Goal: Find specific page/section: Find specific page/section

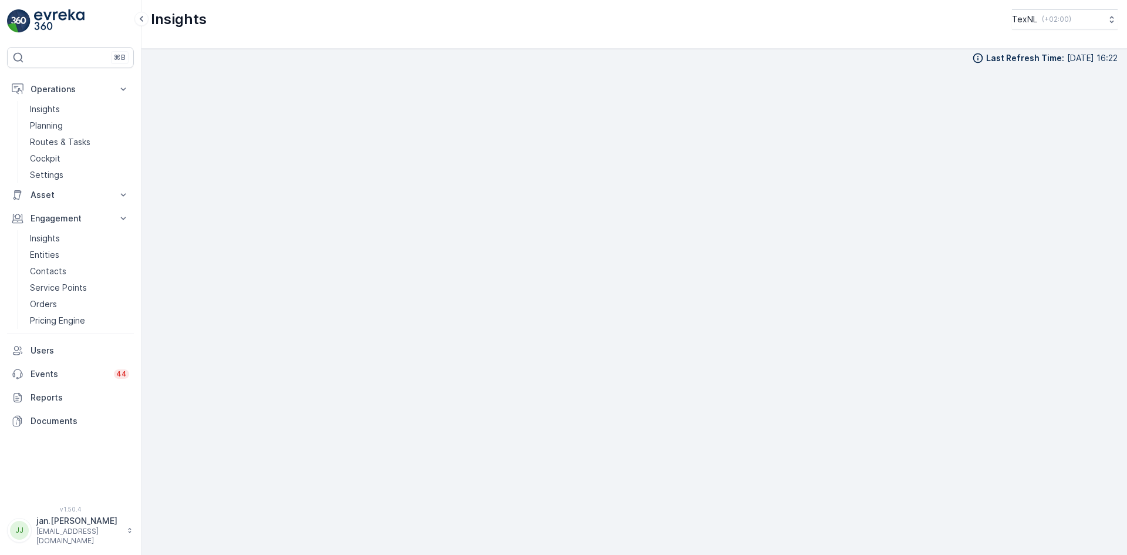
scroll to position [12, 0]
click at [49, 138] on p "Routes & Tasks" at bounding box center [60, 142] width 60 height 12
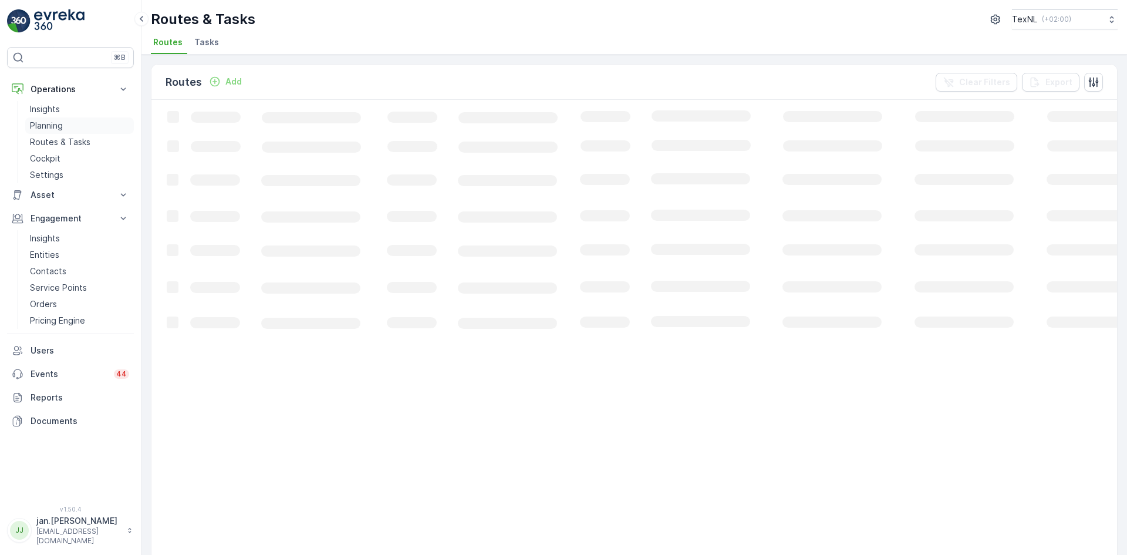
click at [48, 128] on p "Planning" at bounding box center [46, 126] width 33 height 12
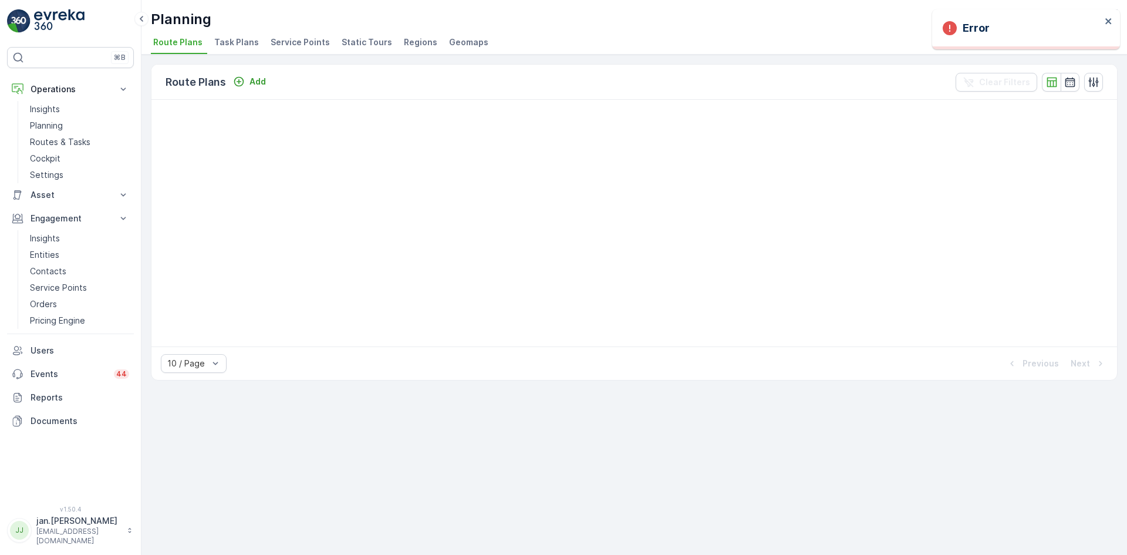
click at [291, 42] on span "Service Points" at bounding box center [300, 42] width 59 height 12
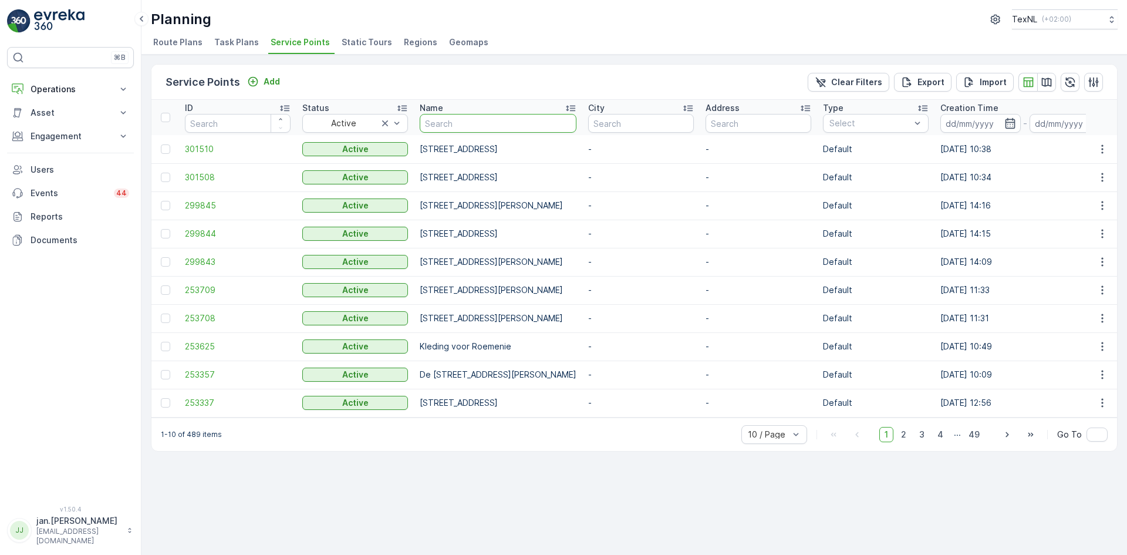
click at [465, 127] on input "text" at bounding box center [498, 123] width 157 height 19
type input "sterre"
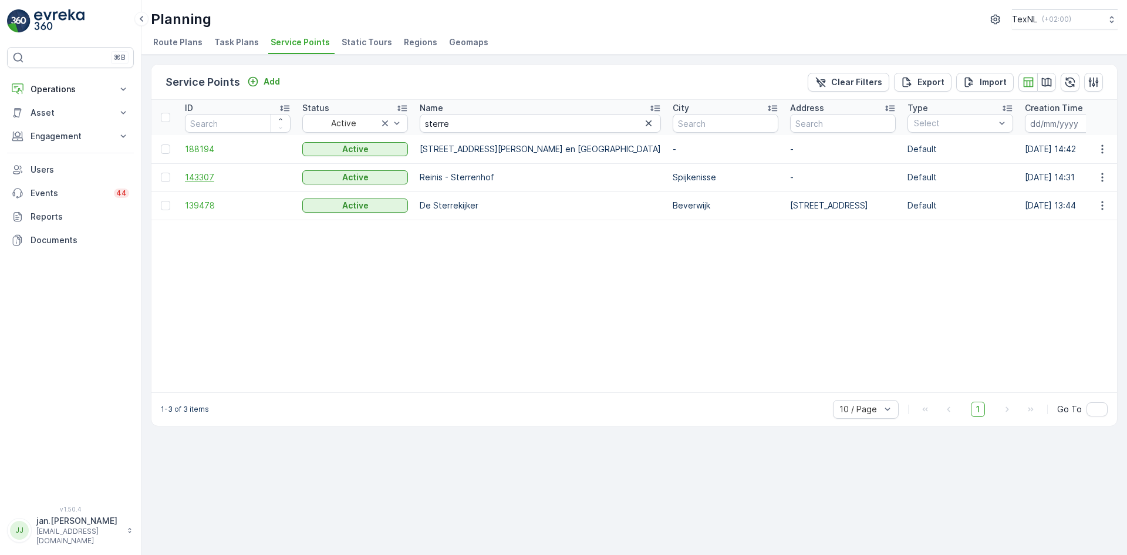
click at [202, 181] on span "143307" at bounding box center [238, 177] width 106 height 12
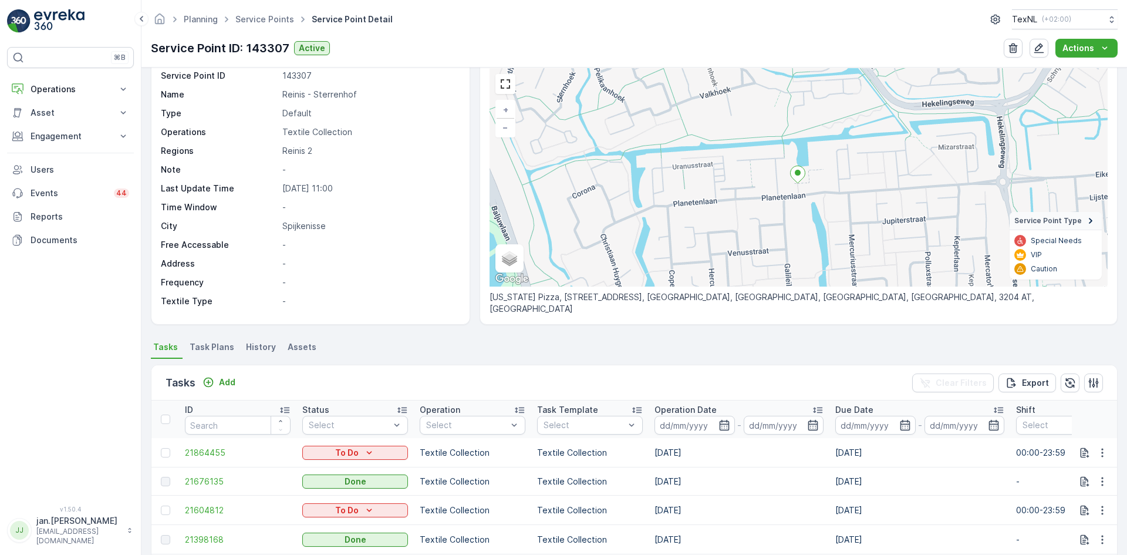
scroll to position [59, 0]
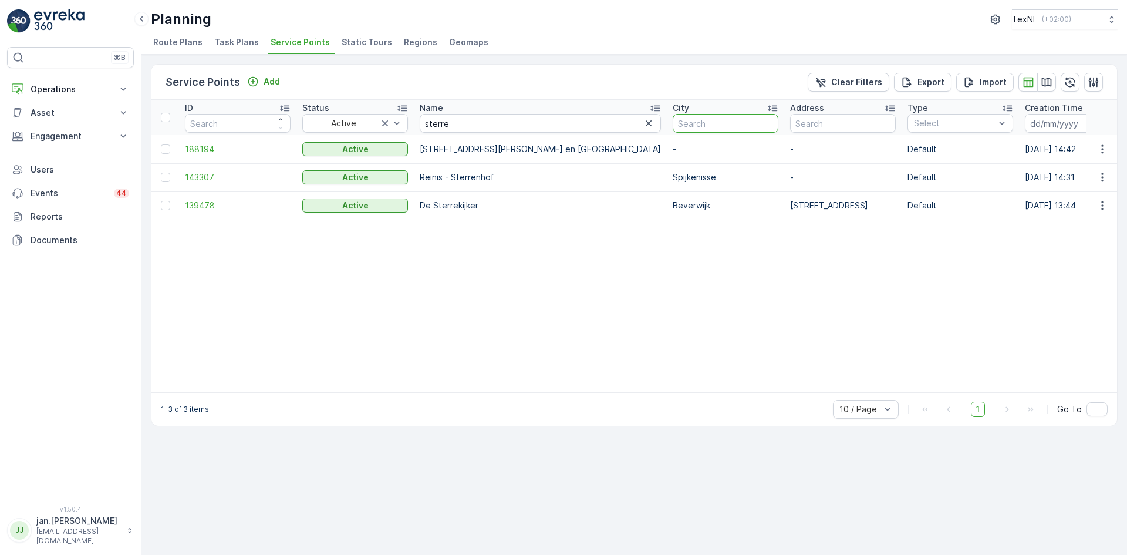
click at [673, 127] on input "text" at bounding box center [726, 123] width 106 height 19
click at [646, 124] on icon "button" at bounding box center [649, 123] width 6 height 6
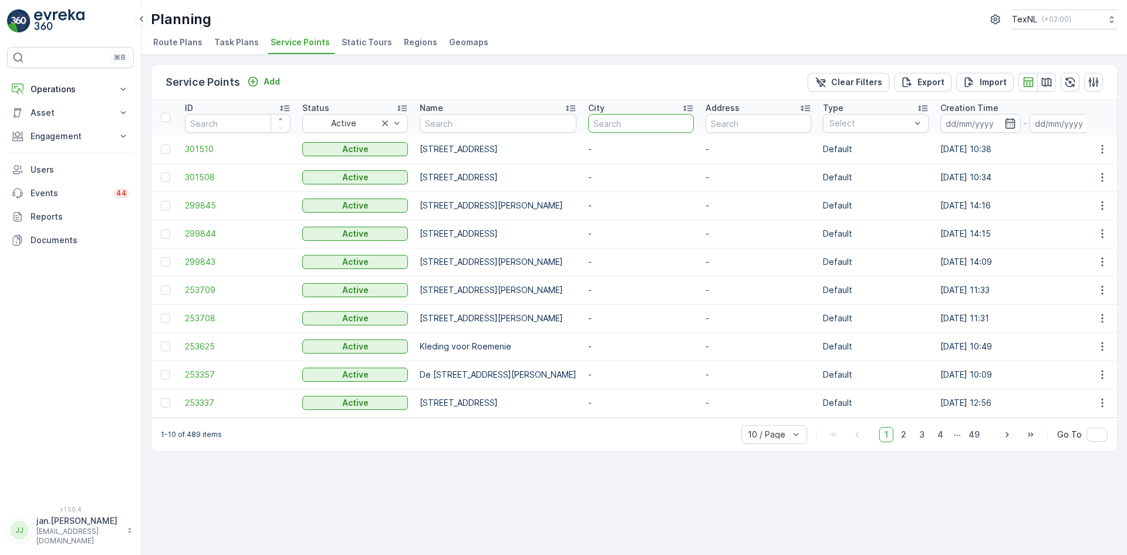
click at [652, 124] on input "text" at bounding box center [641, 123] width 106 height 19
type input "midde"
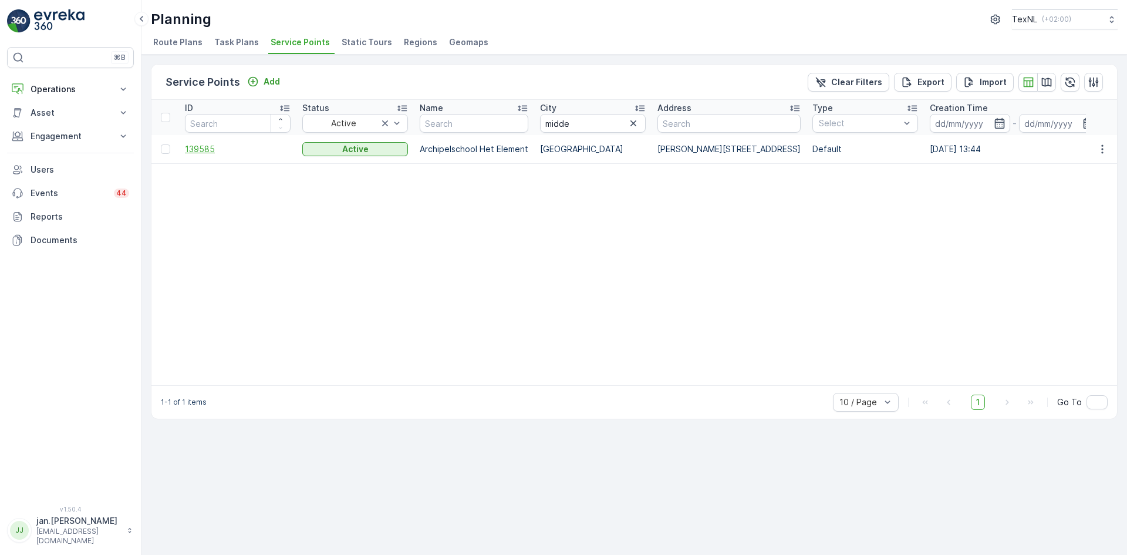
click at [218, 152] on span "139585" at bounding box center [238, 149] width 106 height 12
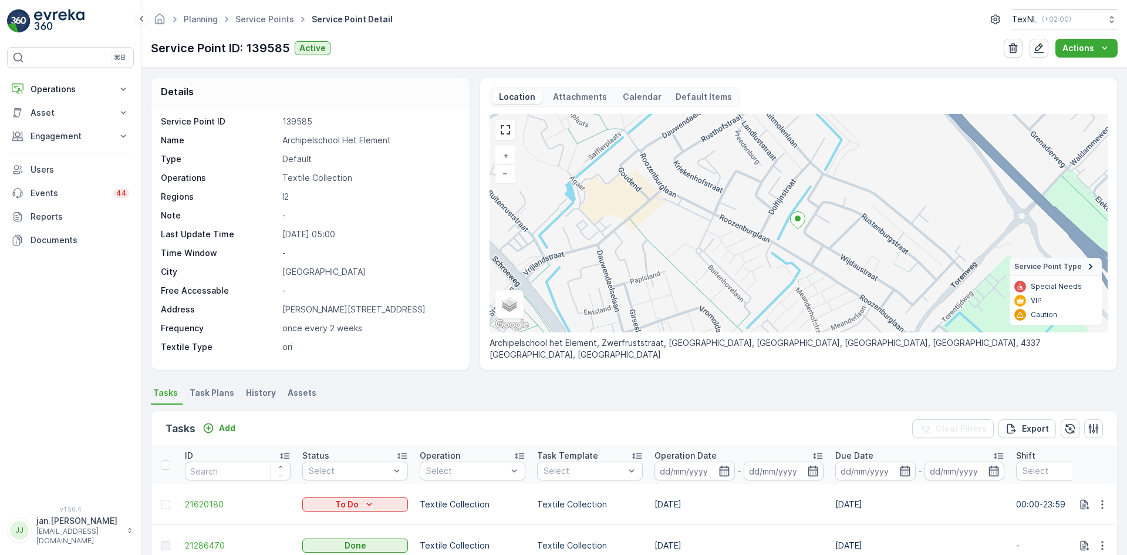
scroll to position [59, 0]
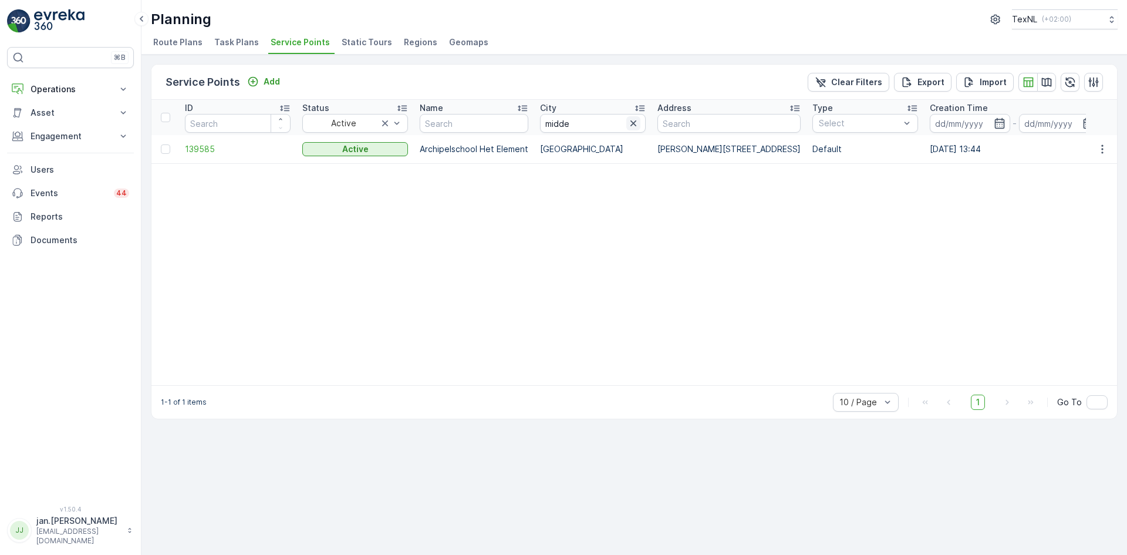
click at [632, 124] on icon "button" at bounding box center [634, 123] width 12 height 12
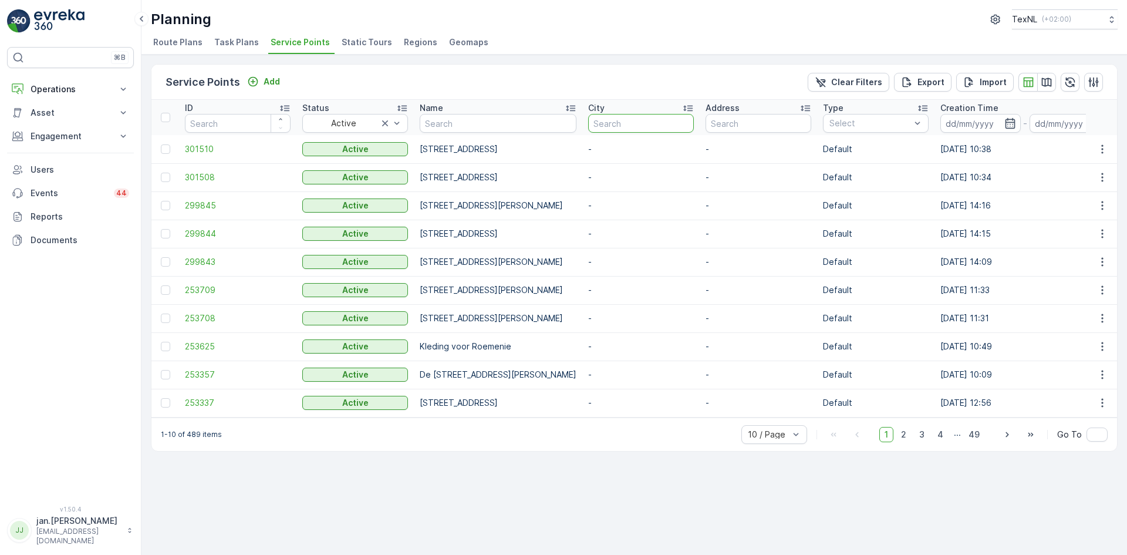
click at [677, 125] on input "text" at bounding box center [641, 123] width 106 height 19
type input "fluite"
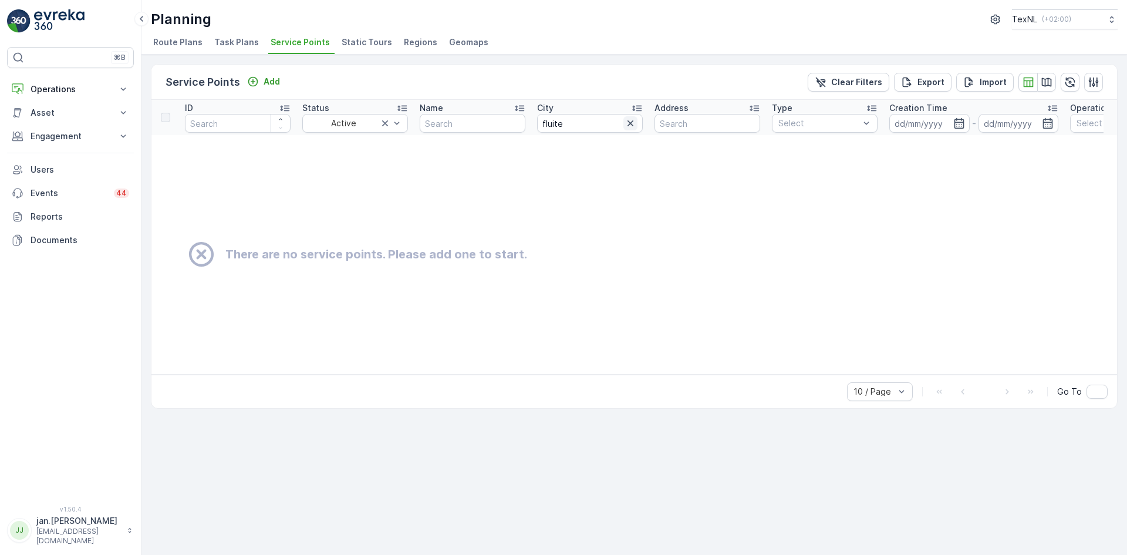
click at [631, 122] on icon "button" at bounding box center [631, 123] width 12 height 12
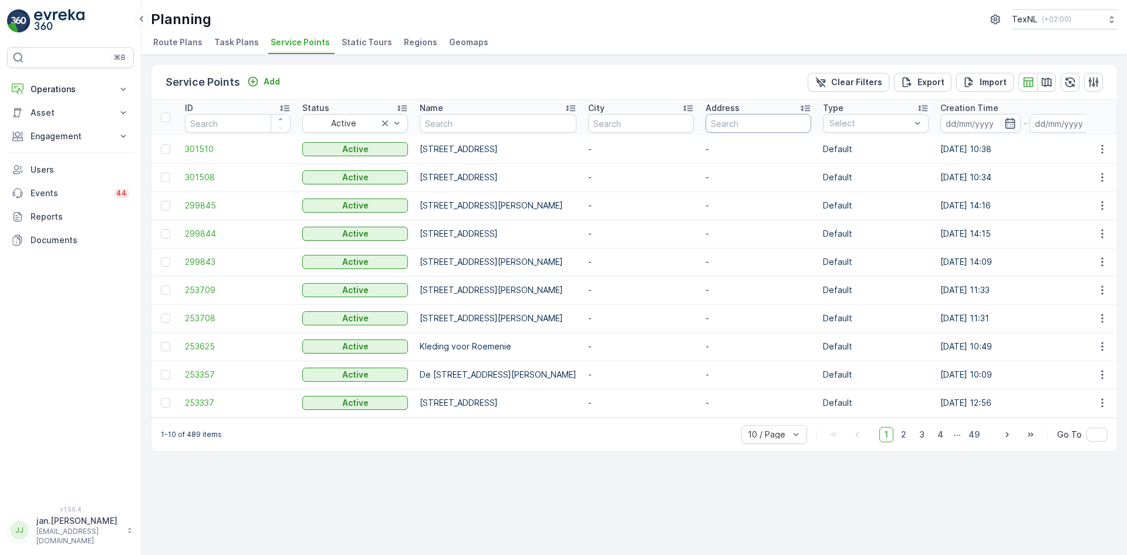
click at [783, 124] on input "text" at bounding box center [759, 123] width 106 height 19
type input "fluiten"
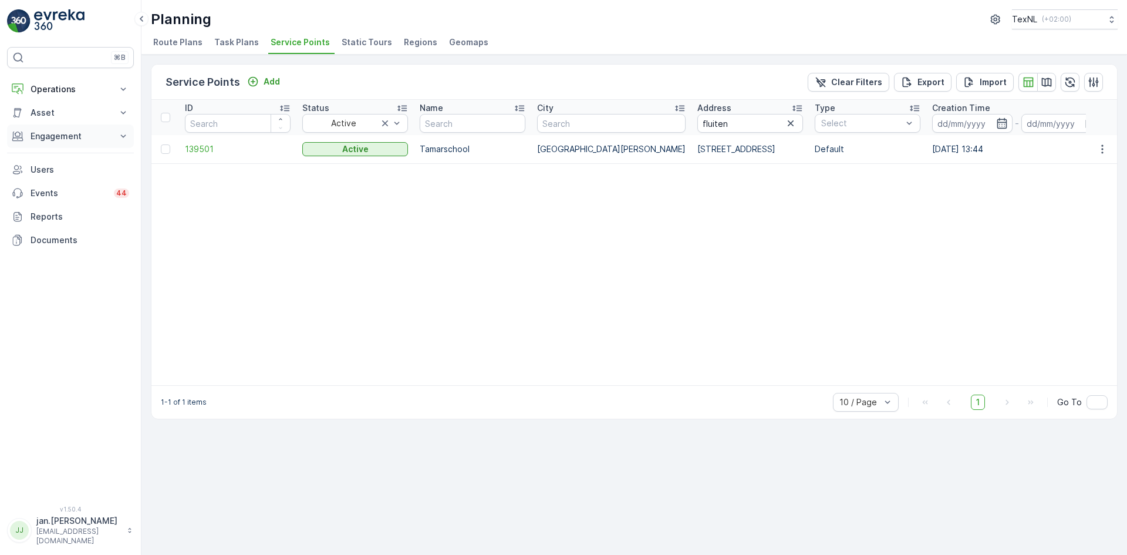
click at [70, 136] on p "Engagement" at bounding box center [71, 136] width 80 height 12
click at [49, 156] on p "Insights" at bounding box center [45, 156] width 30 height 12
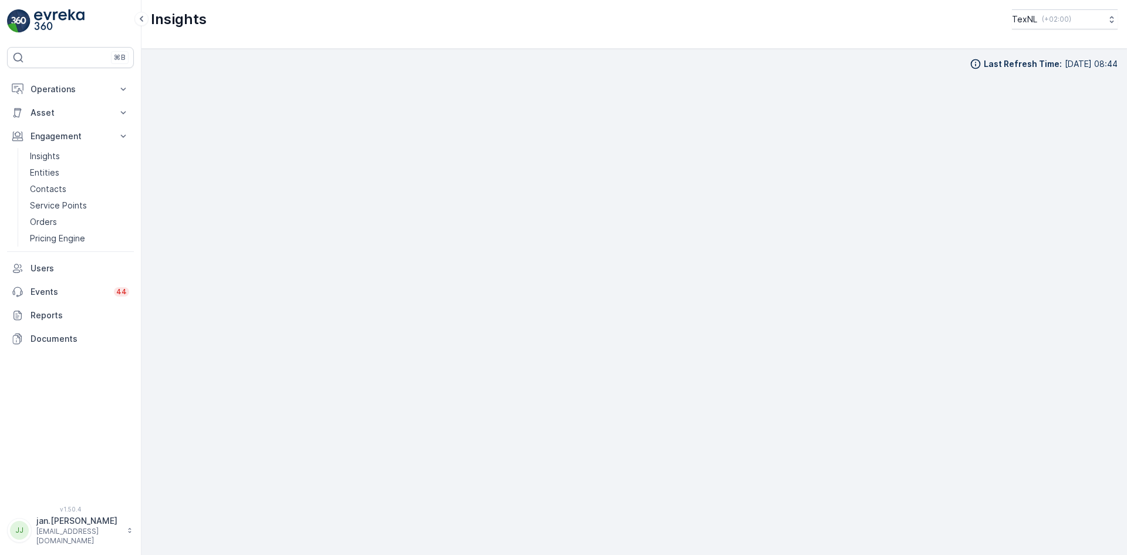
scroll to position [12, 0]
